Goal: Communication & Community: Answer question/provide support

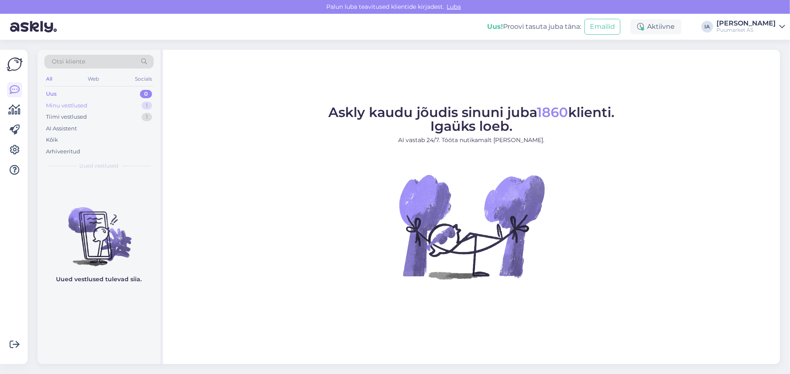
click at [81, 105] on div "Minu vestlused" at bounding box center [66, 106] width 41 height 8
click at [71, 96] on div "Uus 1" at bounding box center [98, 94] width 109 height 12
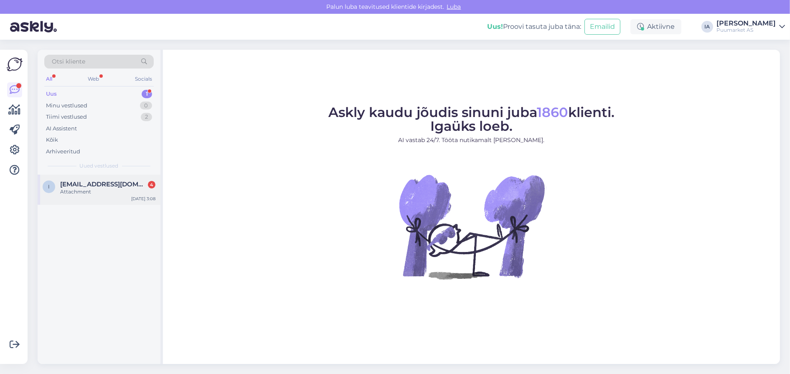
click at [108, 188] on span "[EMAIL_ADDRESS][DOMAIN_NAME]" at bounding box center [103, 184] width 87 height 8
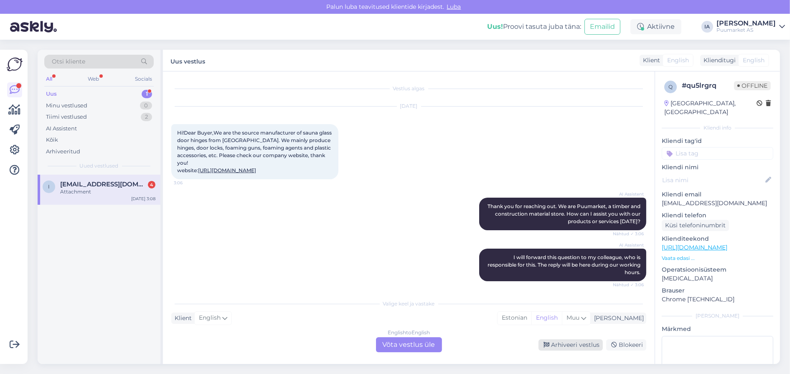
click at [562, 349] on div "Arhiveeri vestlus" at bounding box center [570, 344] width 64 height 11
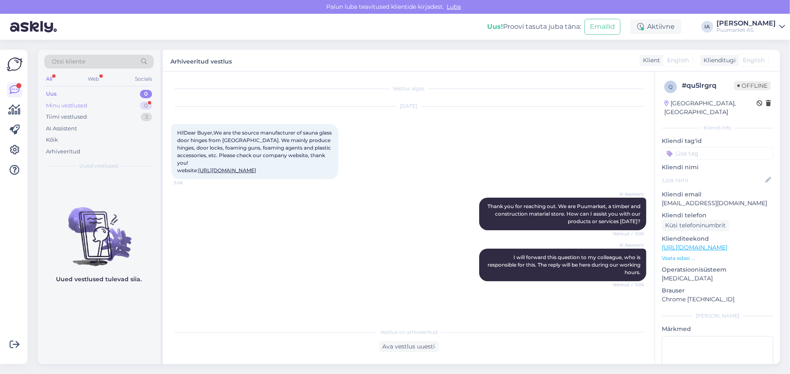
click at [85, 112] on div "Minu vestlused 0" at bounding box center [98, 106] width 109 height 12
click at [84, 121] on div "Tiimi vestlused" at bounding box center [66, 117] width 41 height 8
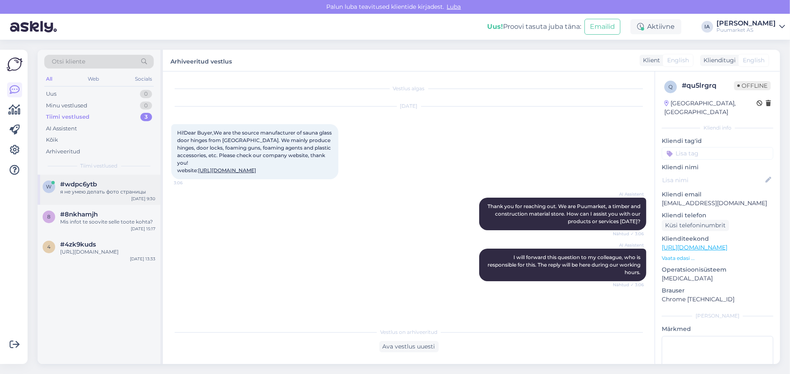
click at [87, 195] on div "я не умею делать фото страницы" at bounding box center [107, 192] width 95 height 8
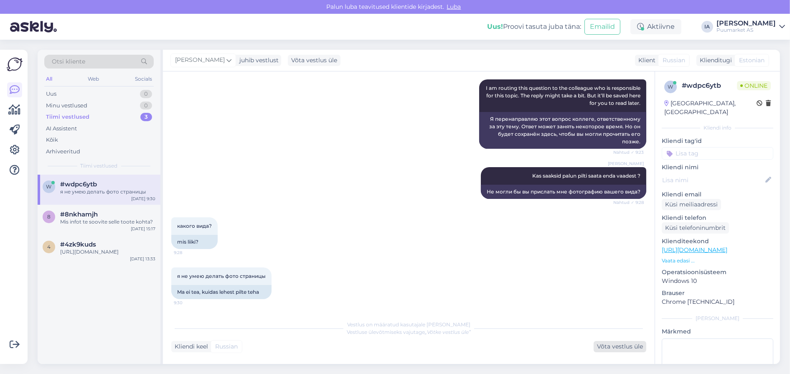
click at [605, 343] on div "Võta vestlus üle" at bounding box center [620, 346] width 53 height 11
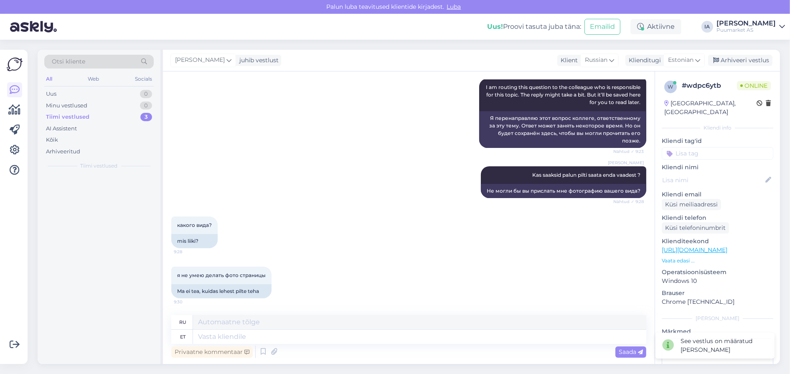
scroll to position [408, 0]
click at [248, 338] on textarea at bounding box center [419, 337] width 453 height 14
type textarea "Tere. K"
type textarea "Привет."
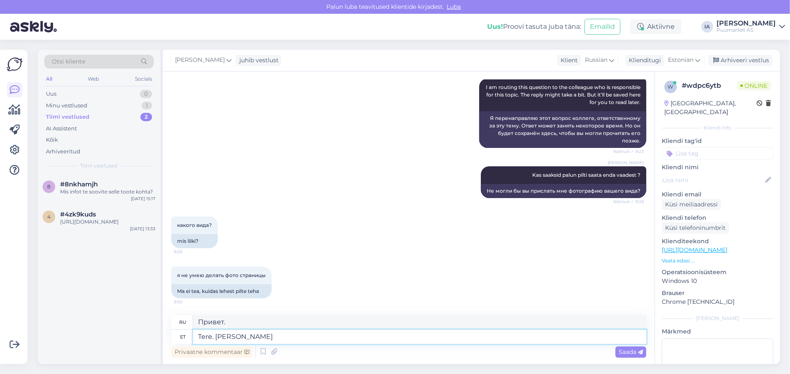
type textarea "Tere. Kui t"
type textarea "Привет. Если"
type textarea "Tere. Kui te o"
type textarea "Привет. Если ты"
type textarea "Tere. Kui te olete t"
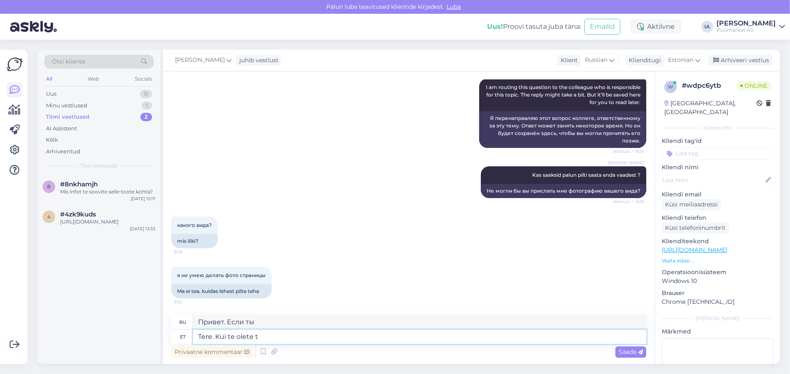
type textarea "Привет. Если ты это он"
type textarea "Tere. Kui te olete"
type textarea "Привет. Если ты"
type textarea "Tere. Kui te olete füüsilises p"
type textarea "Здравствуйте. Если вы находитесь в физкультурном"
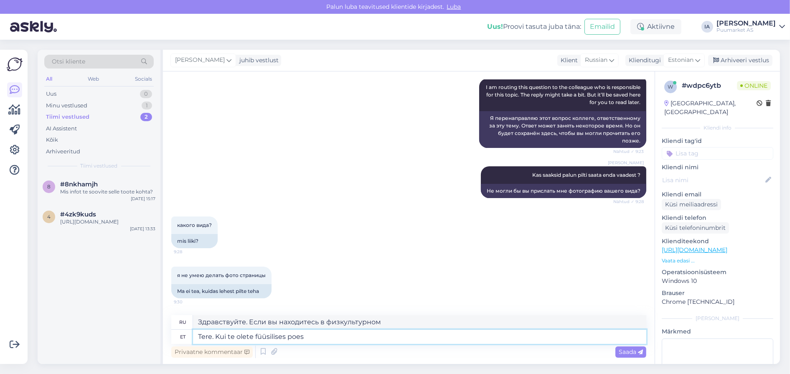
type textarea "Tere. Kui te olete füüsilises poes"
type textarea "Здравствуйте. Если вы находитесь в обычном магазине"
type textarea "Tere. Kui te olete füüsilises poes end kl"
type textarea "Здравствуйте. Если вы находитесь в обычном магазине,"
type textarea "Tere. Kui te olete füüsilises poes end kliendiks reg"
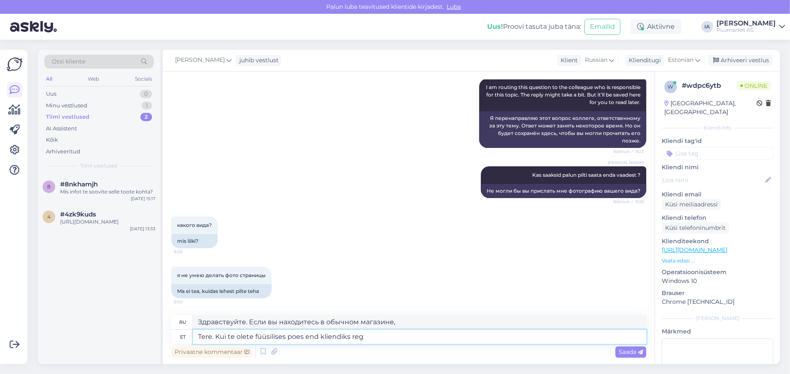
type textarea "Здравствуйте. Если вы покупатель в обычном магазине"
type textarea "Tere. Kui te olete füüsilises poes end kliendiks registreerinud, siis"
type textarea "Здравствуйте. Если вы зарегистрированы как покупатель в обычном магазине,"
type textarea "Tere. Kui te olete füüsilises poes end kliendiks registreerinud, siis par"
type textarea "Здравствуйте. Если вы зарегистрированы как покупатель в обычном магазине, то"
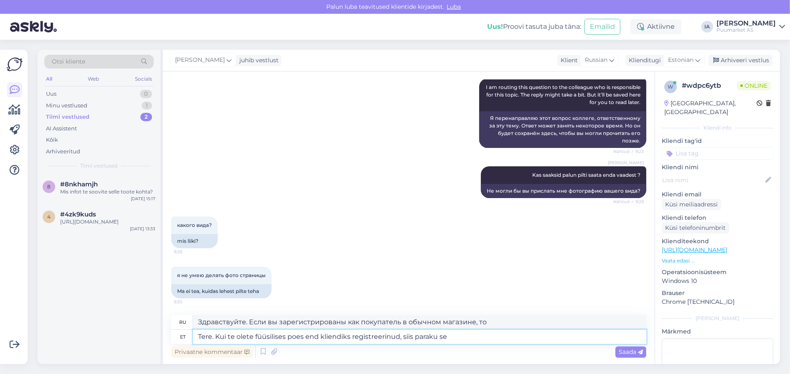
type textarea "Tere. Kui te olete füüsilises poes end kliendiks registreerinud, siis paraku see"
type textarea "Здравствуйте. Если вы зарегистрировались как покупатель в обычном магазине, то,…"
type textarea "Tere. Kui te olete füüsilises poes end kliendiks registreerinud, siis paraku se…"
type textarea "Здравствуйте. Если вы зарегистрированы как покупатель в обычном магазине, к сож…"
type textarea "Tere. Kui te olete füüsilises poes end kliendiks registreerinud, siis paraku se…"
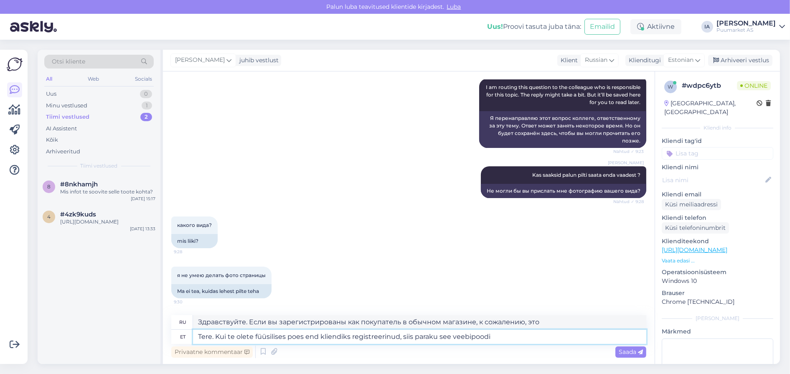
type textarea "Здравствуйте. Если вы зарегистрированы как покупатель в обычном магазине, к сож…"
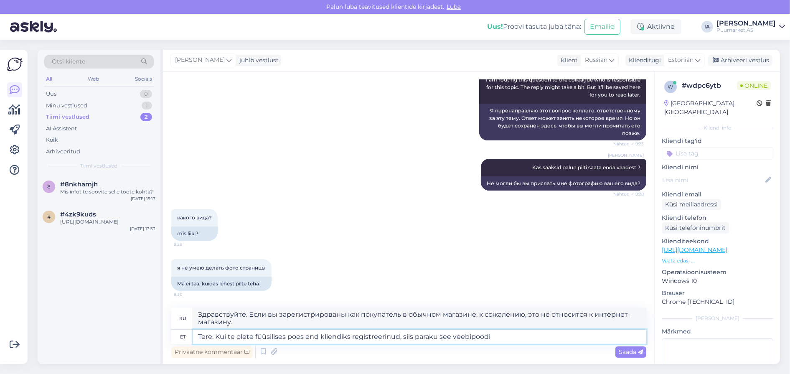
click at [452, 336] on textarea "Tere. Kui te olete füüsilises poes end kliendiks registreerinud, siis paraku se…" at bounding box center [419, 337] width 453 height 14
type textarea "Tere. Kui te olete füüsilises poes end kliendiks registreerinud, siis paraku ve…"
type textarea "Здравствуйте. Если вы зарегистрированы как покупатель в обычном магазине, к сож…"
type textarea "Tere. Kui te olete füüsilises poes end kliendiks registreerinud, siis paraku pr…"
type textarea "Здравствуйте. Если вы зарегистрированы как покупатель в обычном магазине, к сож…"
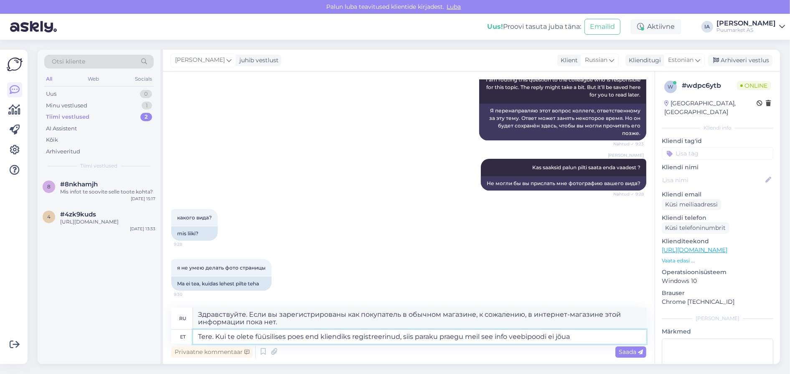
type textarea "Tere. Kui te olete füüsilises poes end kliendiks registreerinud, siis paraku pr…"
type textarea "Здравствуйте. Если вы зарегистрированы как покупатель в обычном магазине, к сож…"
type textarea "Tere. Kui te olete füüsilises poes end kliendiks registreerinud, siis paraku pr…"
type textarea "Здравствуйте! Если вы зарегистрированы как покупатель в обычном магазине, к сож…"
type textarea "Tere. Kui te olete füüsilises poes end kliendiks registreerinud, siis paraku pr…"
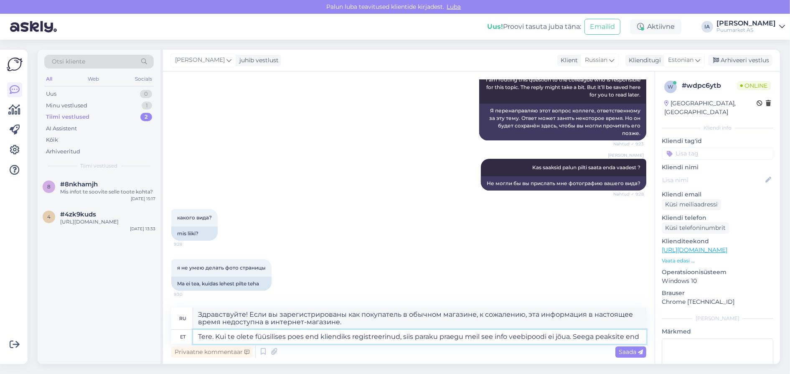
type textarea "Здравствуйте! Если вы зарегистрированы как покупатель в обычном магазине, к сож…"
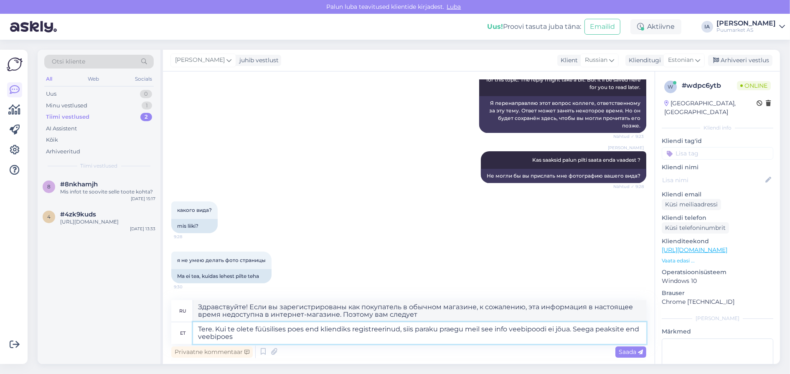
type textarea "Tere. Kui te olete füüsilises poes end kliendiks registreerinud, siis paraku pr…"
type textarea "Здравствуйте! Если вы зарегистрированы как покупатель в обычном магазине, к сож…"
type textarea "Tere. Kui te olete füüsilises poes end kliendiks registreerinud, siis paraku pr…"
type textarea "Здравствуйте! Если вы зарегистрированы как покупатель в обычном магазине, к сож…"
type textarea "Tere. Kui te olete füüsilises poes end kliendiks registreerinud, siis paraku pr…"
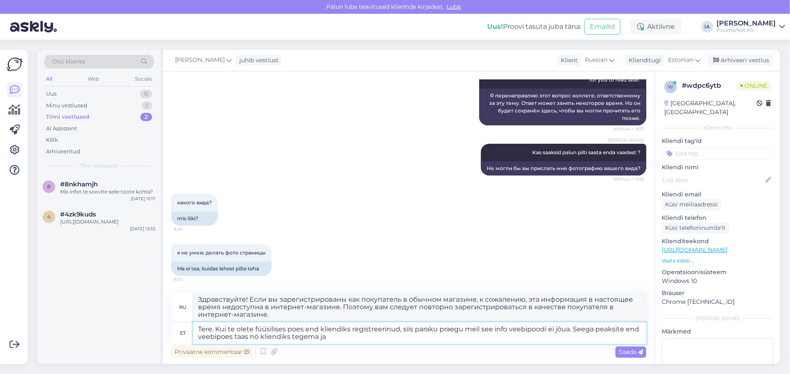
type textarea "Здравствуйте! Если вы зарегистрированы как покупатель в обычном магазине, к сож…"
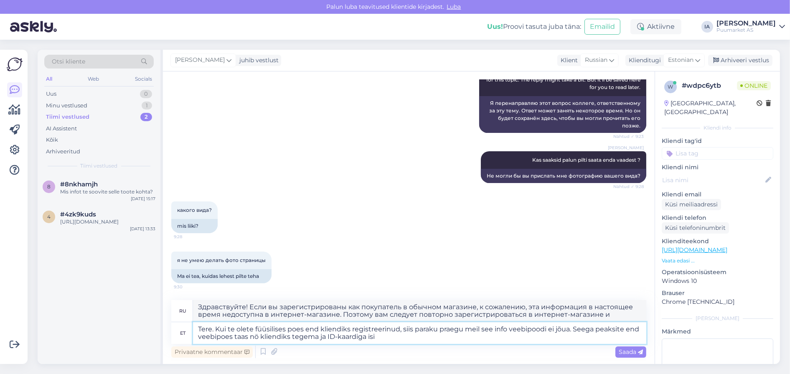
type textarea "Tere. Kui te olete füüsilises poes end kliendiks registreerinud, siis paraku pr…"
type textarea "Здравствуйте! Если вы зарегистрированы как покупатель в обычном магазине, к сож…"
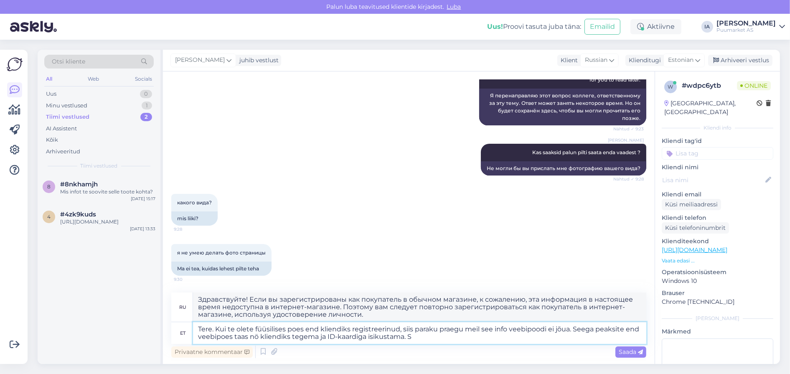
type textarea "Tere. Kui te olete füüsilises poes end kliendiks registreerinud, siis paraku pr…"
type textarea "Здравствуйте! Если вы зарегистрированы как покупатель в обычном магазине, к сож…"
type textarea "Tere. Kui te olete füüsilises poes end kliendiks registreerinud, siis paraku pr…"
type textarea "Здравствуйте! Если вы зарегистрированы как покупатель в обычном магазине, к сож…"
type textarea "Tere. Kui te olete füüsilises poes end kliendiks registreerinud, siis paraku pr…"
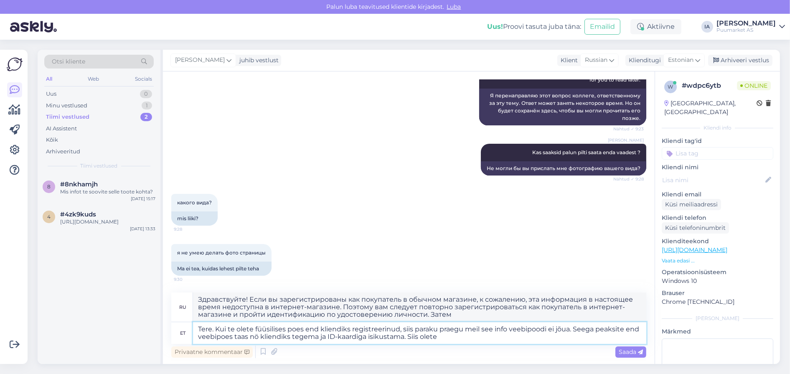
type textarea "Здравствуйте! Если вы зарегистрированы как покупатель в обычном магазине, к сож…"
type textarea "Tere. Kui te olete füüsilises poes end kliendiks registreerinud, siis paraku pr…"
type textarea "Здравствуйте! Если вы зарегистрированы как покупатель в обычном магазине, к сож…"
type textarea "Tere. Kui te olete füüsilises poes end kliendiks registreerinud, siis paraku pr…"
type textarea "Здравствуйте! Если вы зарегистрированы как покупатель в обычном магазине, к сож…"
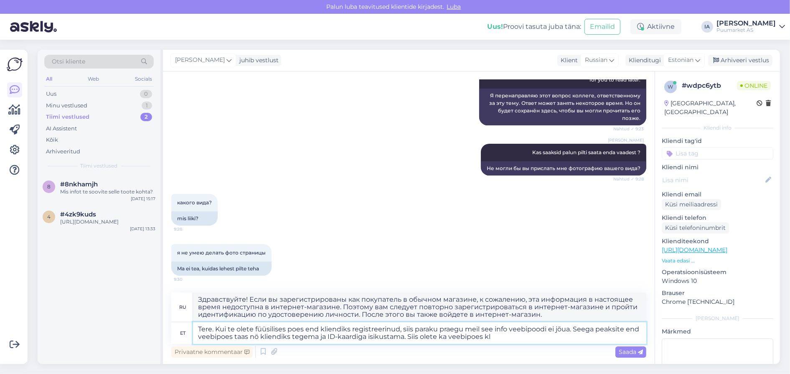
drag, startPoint x: 409, startPoint y: 336, endPoint x: 506, endPoint y: 336, distance: 97.3
click at [506, 336] on textarea "Tere. Kui te olete füüsilises poes end kliendiks registreerinud, siis paraku pr…" at bounding box center [419, 333] width 453 height 22
type textarea "Tere. Kui te olete füüsilises poes end kliendiks registreerinud, siis paraku pr…"
type textarea "Здравствуйте! Если вы зарегистрированы как покупатель в обычном магазине, к сож…"
type textarea "Tere. Kui te olete füüsilises poes end kliendiks registreerinud, siis paraku pr…"
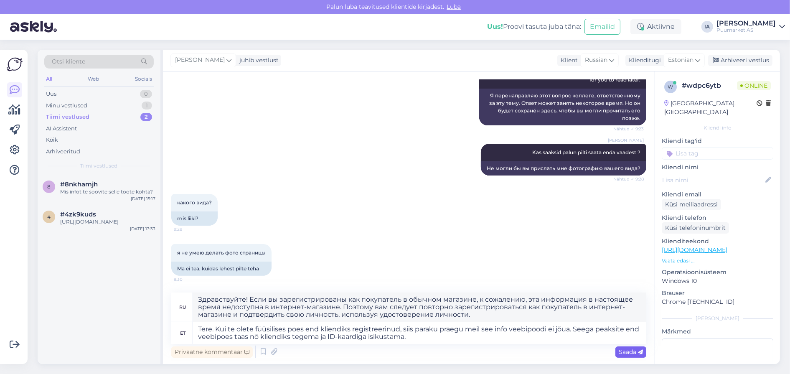
click at [631, 351] on span "Saada" at bounding box center [631, 352] width 24 height 8
click at [634, 348] on span "Saada" at bounding box center [631, 352] width 24 height 8
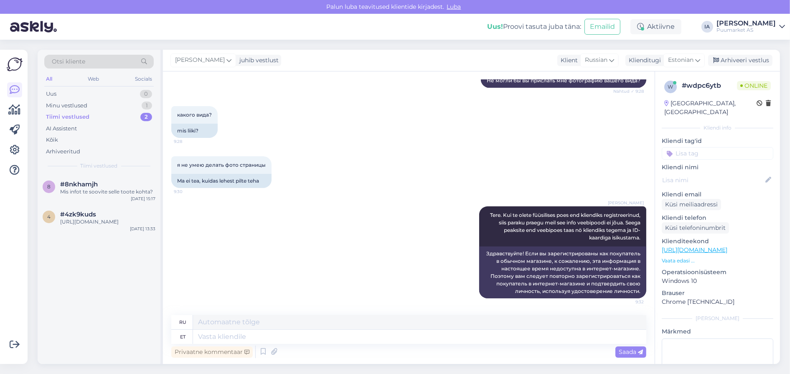
scroll to position [565, 0]
click at [105, 195] on div "Mis infot te soovite selle toote kohta?" at bounding box center [107, 192] width 95 height 8
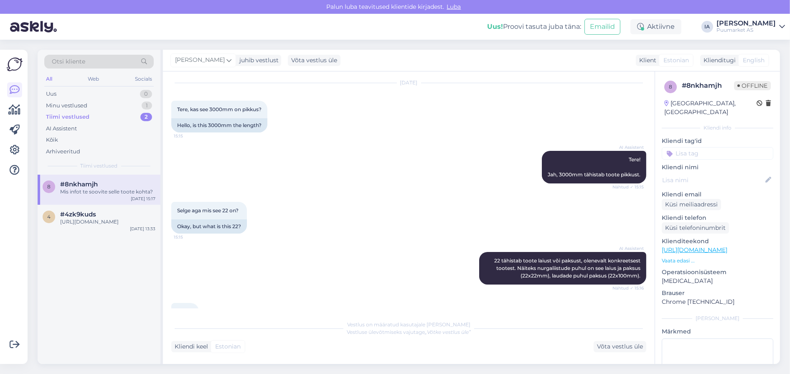
scroll to position [0, 0]
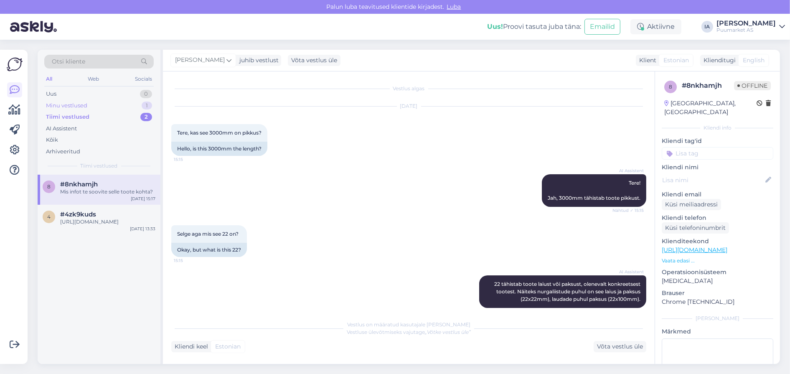
click at [71, 110] on div "Minu vestlused" at bounding box center [66, 106] width 41 height 8
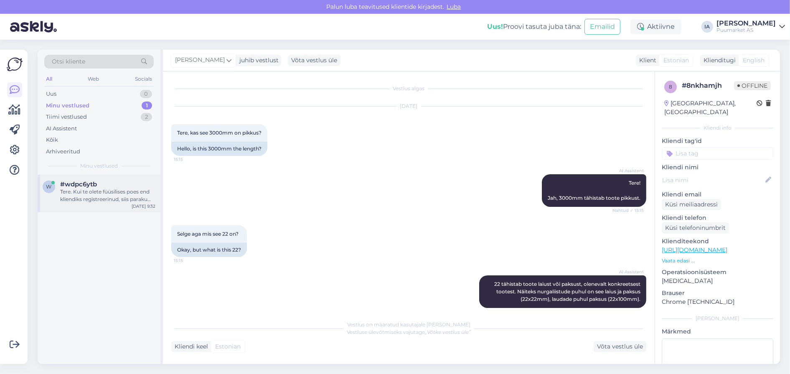
click at [100, 203] on div "Tere. Kui te olete füüsilises poes end kliendiks registreerinud, siis paraku pr…" at bounding box center [107, 195] width 95 height 15
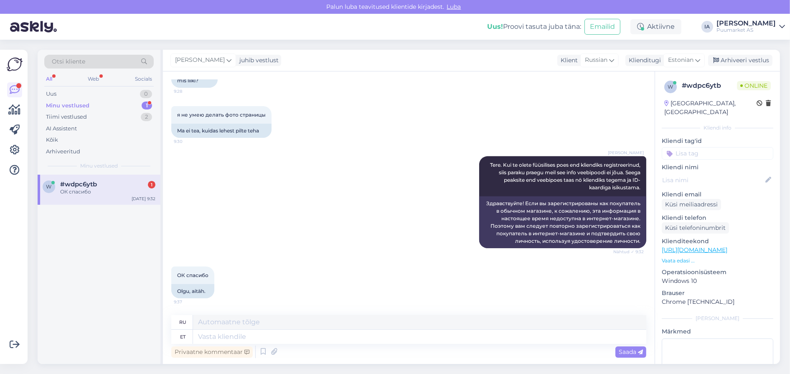
scroll to position [619, 0]
click at [246, 338] on textarea at bounding box center [419, 337] width 453 height 14
type textarea "Kena p"
type textarea "Хороший"
type textarea "Kena päeva ja"
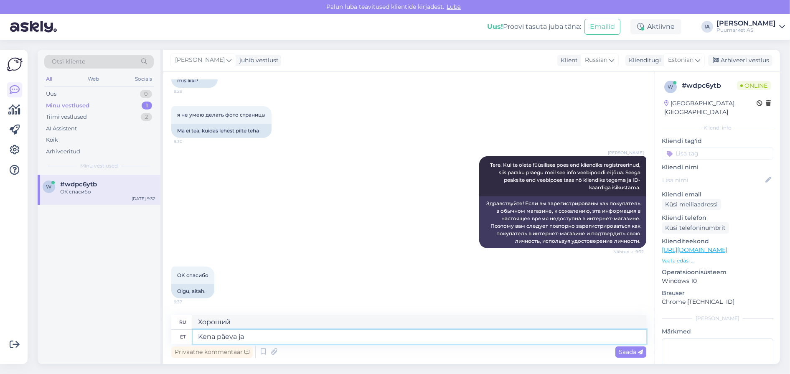
type textarea "Хорошего дня"
type textarea "Kena päeva ja va"
type textarea "Хорошего дня [PERSON_NAME]"
type textarea "Kena päeva ja vabandused, e"
type textarea "Хорошего дня и приношу извинения."
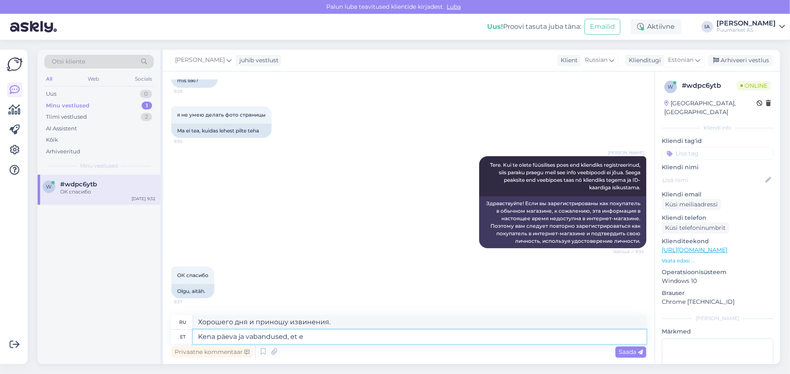
type textarea "Kena päeva ja vabandused, et ei"
type textarea "Хорошего вам дня и приношу извинения за это."
type textarea "Kena päeva ja vabandused, et eil"
type textarea "Хорошего дня и приношу извинения за вчерашнее."
type textarea "Kena päeva ja vabandused, et eil see süsteem h"
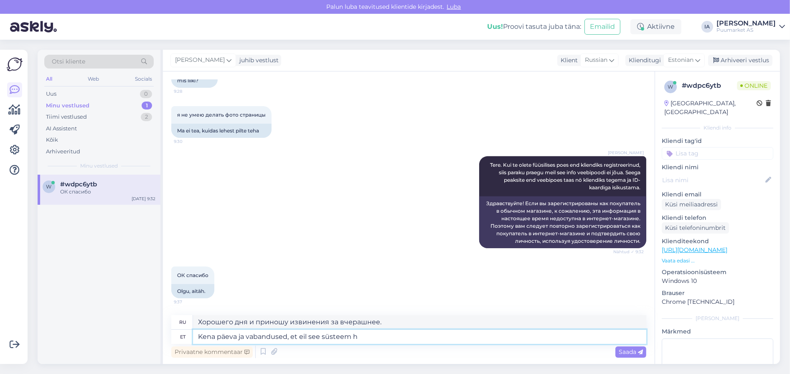
type textarea "Хорошего дня и приношу извинения за эту систему вчера."
type textarea "Kena päeva ja vabandused, et eil see süsteem hetkel nii"
type textarea "Хорошего дня и приносим извинения за временные сбои в работе системы."
type textarea "Kena päeva ja vabandused, et eil see süsteem hetkel nii ke"
type textarea "Хорошего дня и приносим извинения за то, что система в данный момент не обновле…"
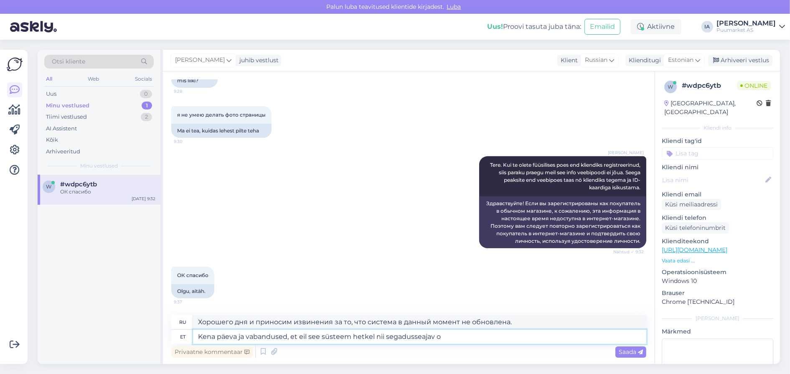
type textarea "Kena päeva ja vabandused, et eil see süsteem hetkel nii segadusseajav on"
type textarea "Хорошего дня и приношу извинения за то, что сейчас делаю эту систему настолько …"
type textarea "Kena päeva ja vabandused, et eil see süsteem hetkel nii segadusseajav on."
type textarea "Хорошего дня и приношу извинения за запутанную систему в данный момент."
type textarea "Kena päeva ja vabandused, et eil see süsteem hetkel nii segadusseajav on. :)"
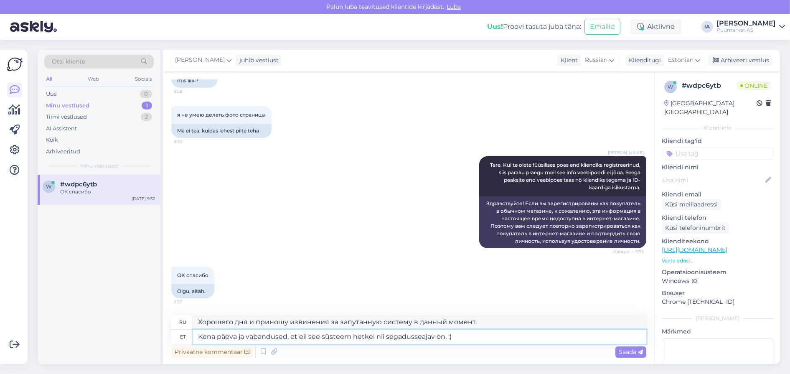
type textarea "Хорошего дня и приношу извинения за запутанную систему на данный момент. :)"
click at [298, 337] on textarea "Kena päeva ja vabandused, et eil see süsteem hetkel nii segadusseajav on. :)" at bounding box center [419, 337] width 453 height 14
type textarea "Kena päeva ja vabandused, et meil see süsteem hetkel nii segadusseajav on. :)"
type textarea "Хорошего дня и приносим извинения за запутанную систему, которая у нас сейчас е…"
type textarea "Kena päeva ja vabandused, et meil see süsteem hetkel nii segadusseajav on. :)"
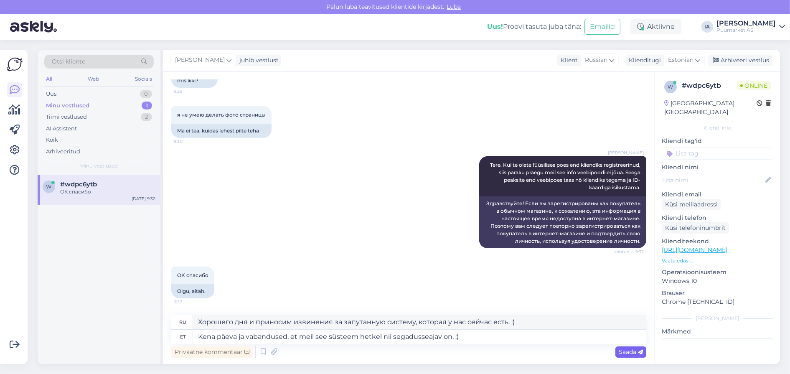
click at [622, 350] on span "Saada" at bounding box center [631, 352] width 24 height 8
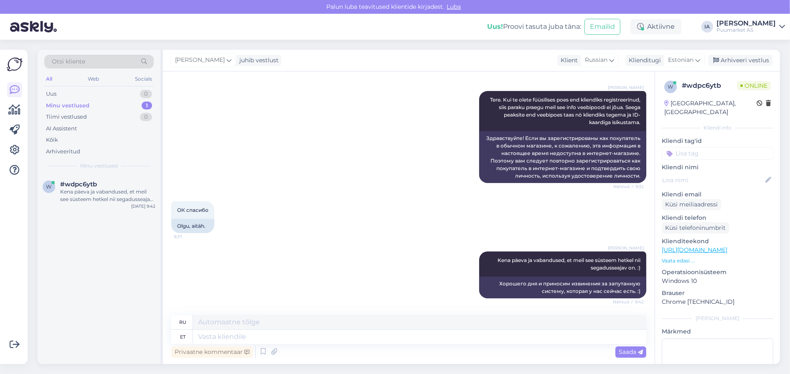
scroll to position [701, 0]
